Goal: Task Accomplishment & Management: Use online tool/utility

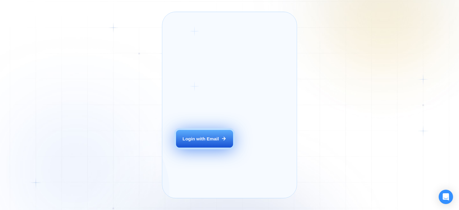
click at [214, 148] on button "Login with Email" at bounding box center [204, 139] width 57 height 18
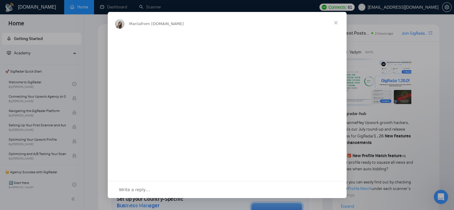
click at [336, 22] on span "Close" at bounding box center [336, 23] width 22 height 22
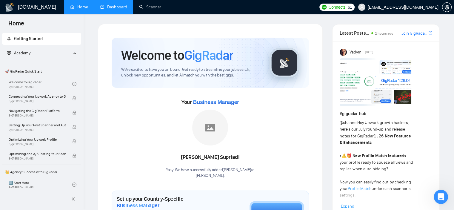
click at [120, 10] on link "Dashboard" at bounding box center [113, 6] width 27 height 5
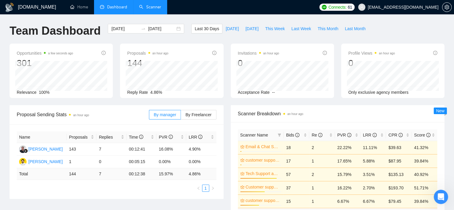
click at [156, 8] on link "Scanner" at bounding box center [150, 6] width 22 height 5
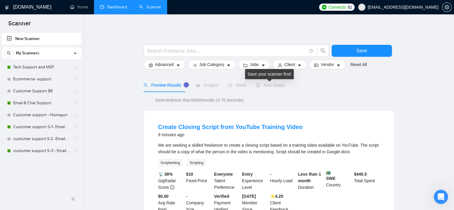
click at [275, 85] on span "Auto Bidder" at bounding box center [271, 85] width 30 height 5
click at [36, 104] on link "Email & Chat Support" at bounding box center [41, 103] width 57 height 12
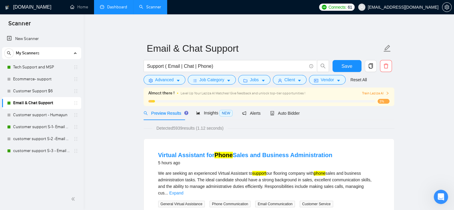
click at [383, 91] on span "Train Laziza AI" at bounding box center [375, 94] width 27 height 6
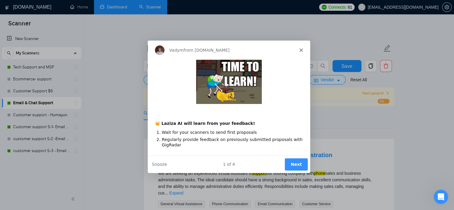
click at [296, 163] on button "Next" at bounding box center [295, 164] width 23 height 12
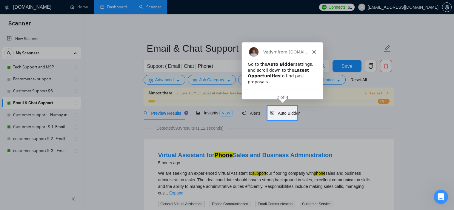
click at [314, 51] on icon "Close" at bounding box center [314, 52] width 4 height 4
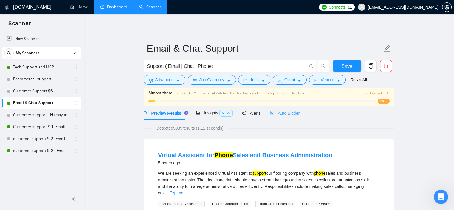
click at [293, 108] on div "Auto Bidder" at bounding box center [285, 113] width 30 height 14
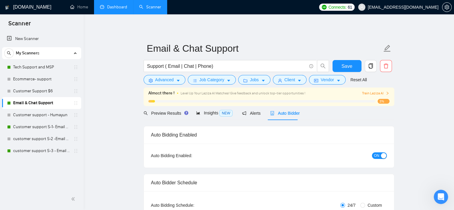
checkbox input "true"
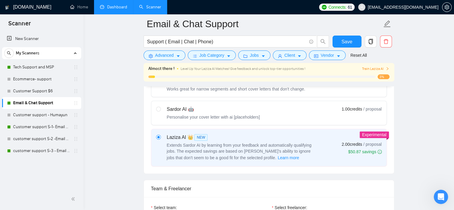
scroll to position [195, 0]
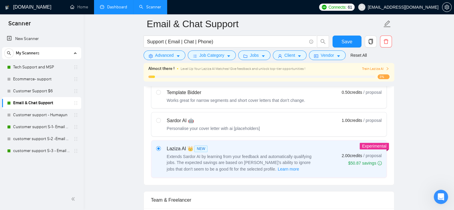
click at [282, 160] on span "Extends Sardor AI by learning from your feedback and automatically qualifying j…" at bounding box center [239, 162] width 145 height 17
click at [160, 150] on input "radio" at bounding box center [158, 148] width 4 height 4
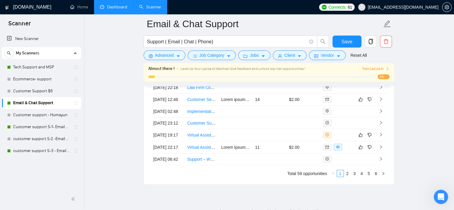
scroll to position [1632, 0]
